Goal: Contribute content

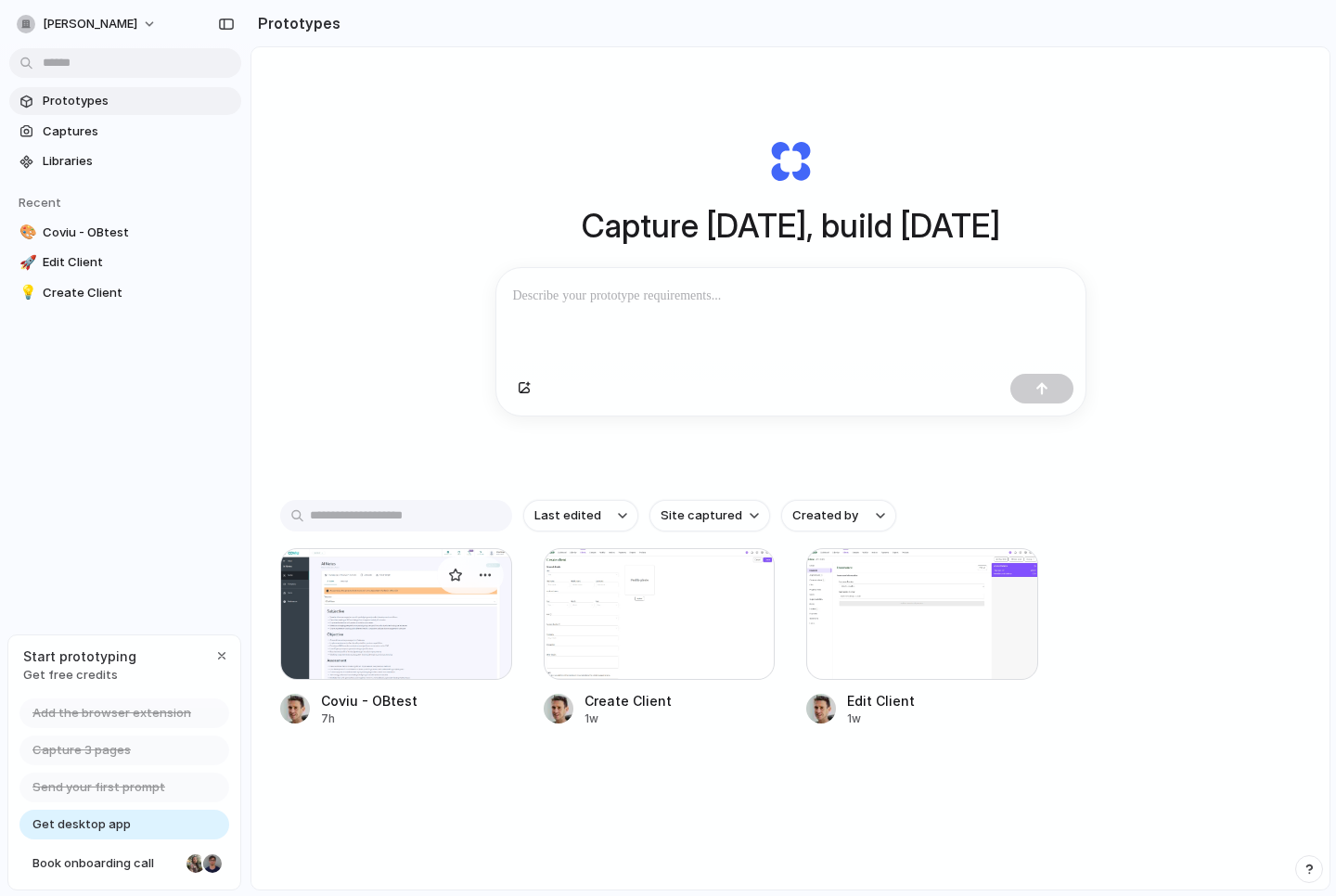
click at [376, 637] on div at bounding box center [396, 615] width 232 height 132
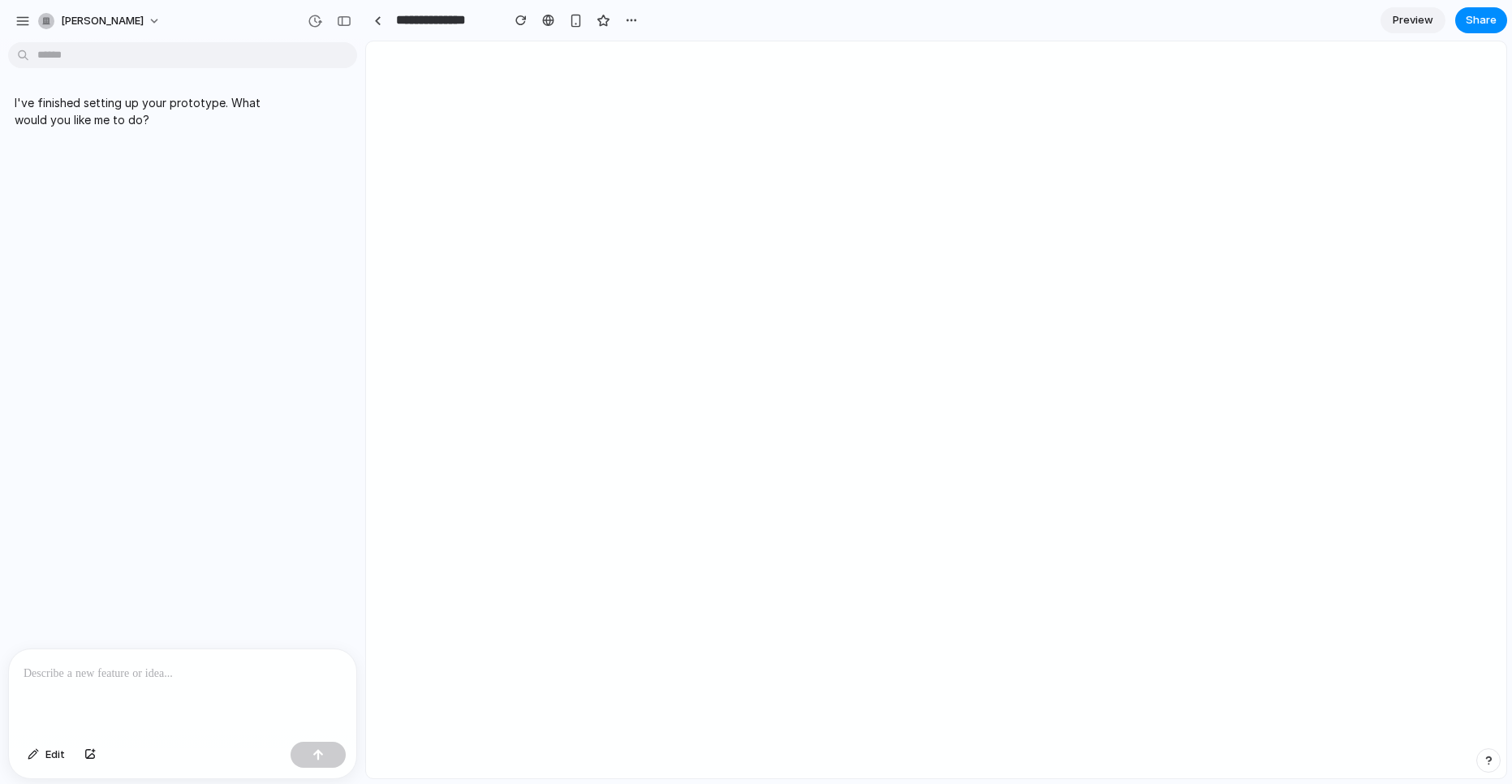
drag, startPoint x: 111, startPoint y: 672, endPoint x: 194, endPoint y: 735, distance: 104.2
click at [194, 735] on div "Edit" at bounding box center [183, 714] width 348 height 129
click at [67, 664] on p at bounding box center [183, 673] width 318 height 19
